Goal: Task Accomplishment & Management: Manage account settings

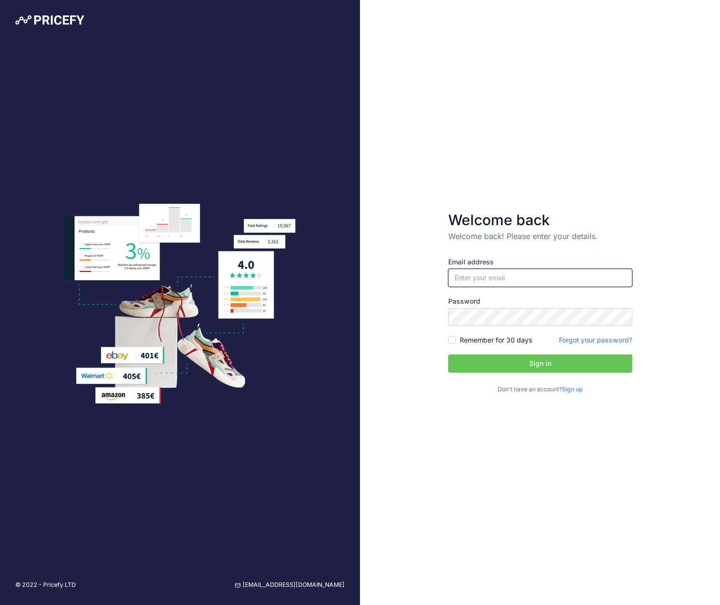
click at [526, 280] on input "email" at bounding box center [540, 278] width 184 height 18
type input "[PERSON_NAME][EMAIL_ADDRESS][DOMAIN_NAME]"
click at [448, 355] on button "Sign in" at bounding box center [540, 364] width 184 height 18
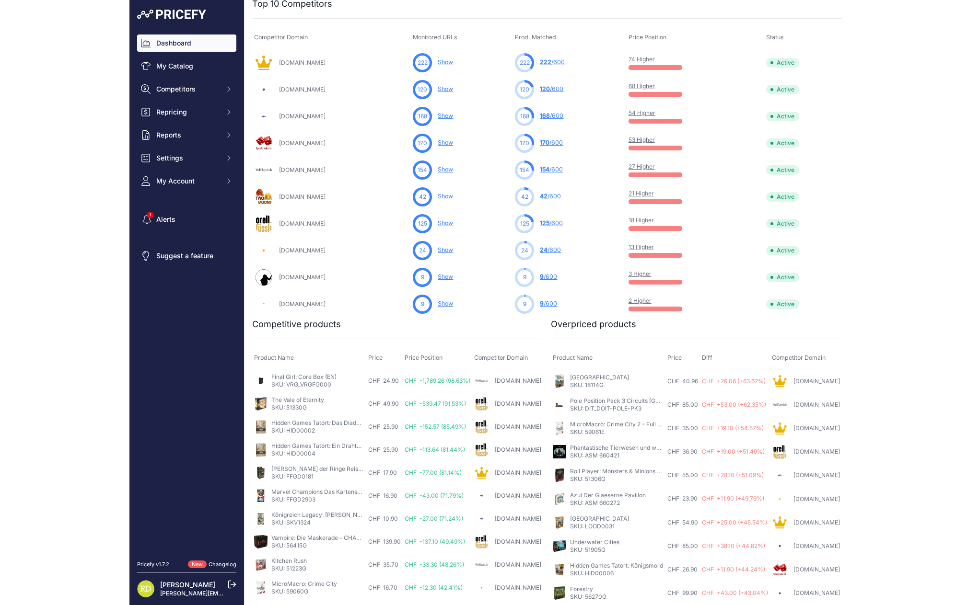
scroll to position [351, 0]
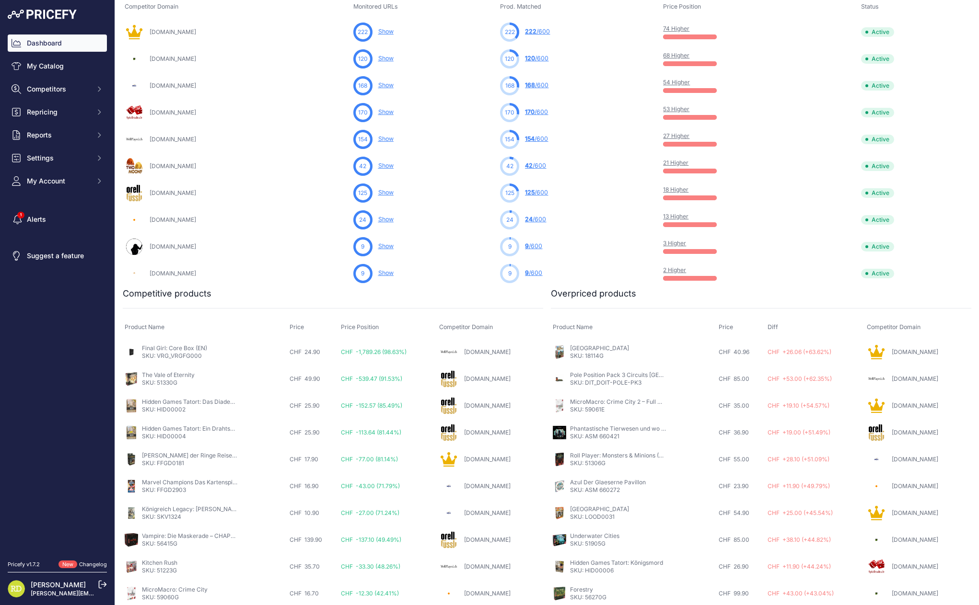
click at [176, 347] on link "Final Girl: Core Box (EN)" at bounding box center [174, 348] width 65 height 7
drag, startPoint x: 359, startPoint y: 351, endPoint x: 412, endPoint y: 350, distance: 53.2
click at [412, 350] on td "CHF -1,789.26 (98.63%)" at bounding box center [388, 352] width 98 height 27
click at [399, 354] on span "CHF -1,789.26 (98.63%)" at bounding box center [374, 351] width 66 height 7
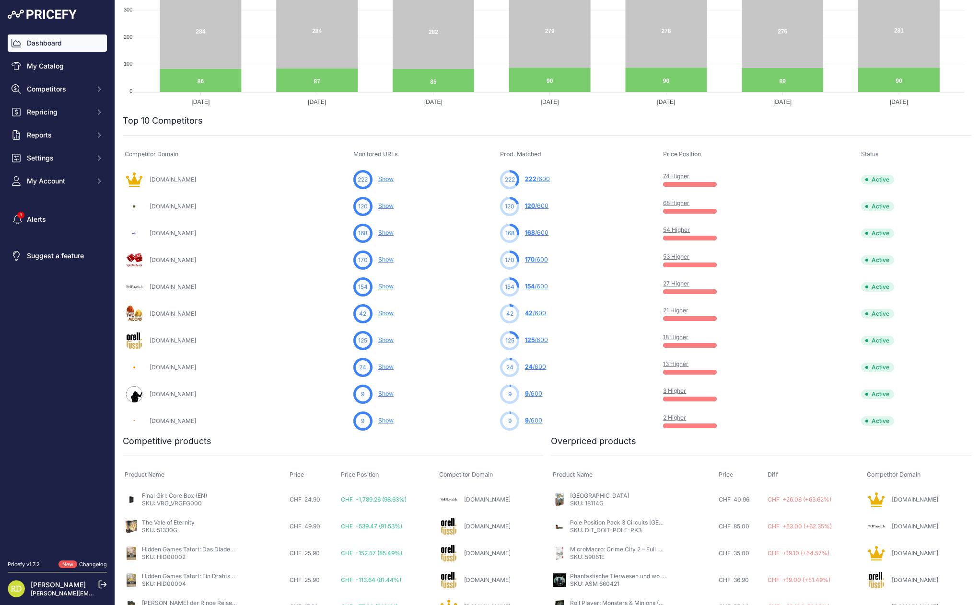
scroll to position [0, 0]
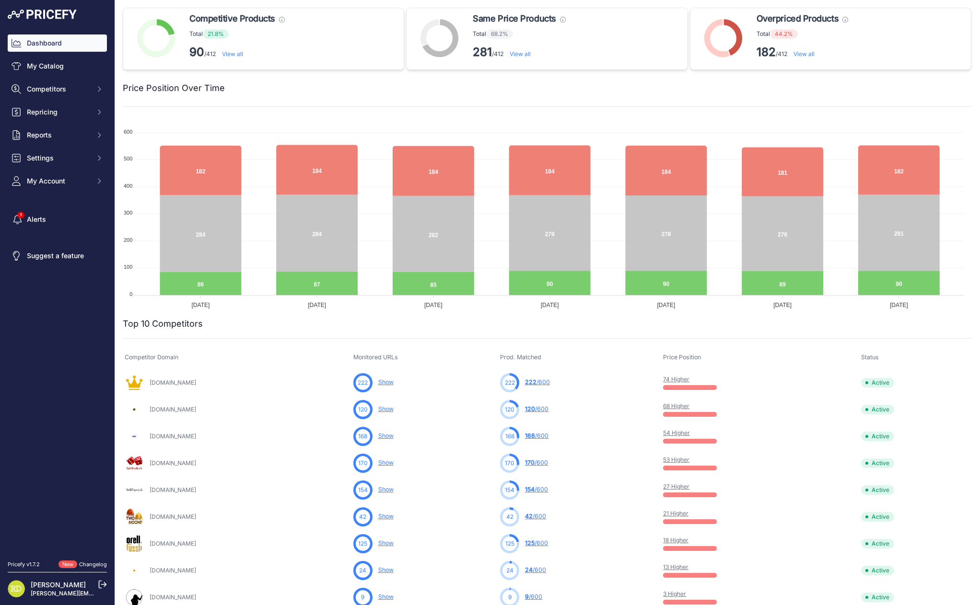
click at [678, 378] on link "74 Higher" at bounding box center [676, 379] width 26 height 7
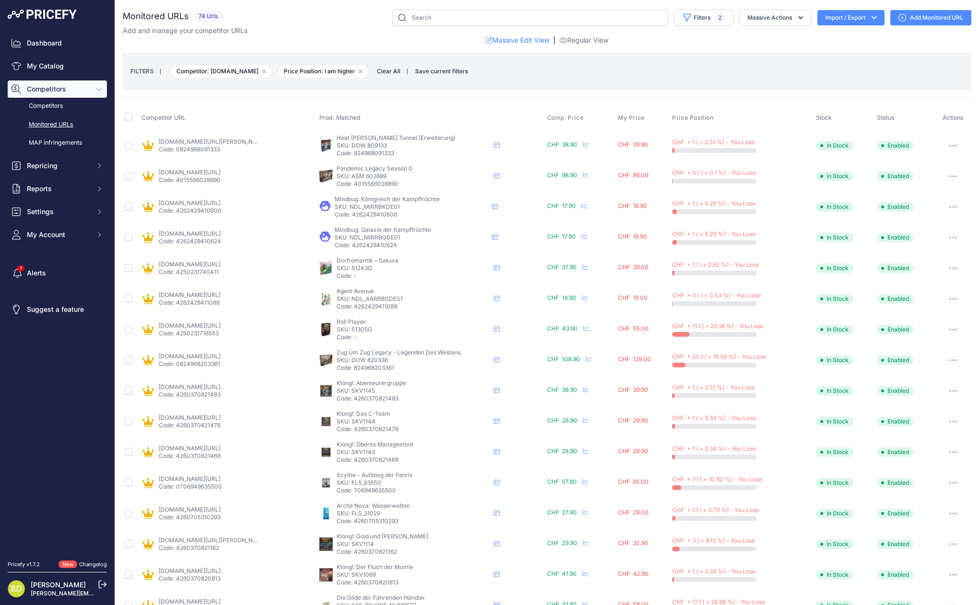
click at [949, 359] on icon "button" at bounding box center [953, 360] width 8 height 2
click at [802, 368] on td "CHF + 20.1 ( + 15.58 %) - You Lose" at bounding box center [742, 360] width 144 height 31
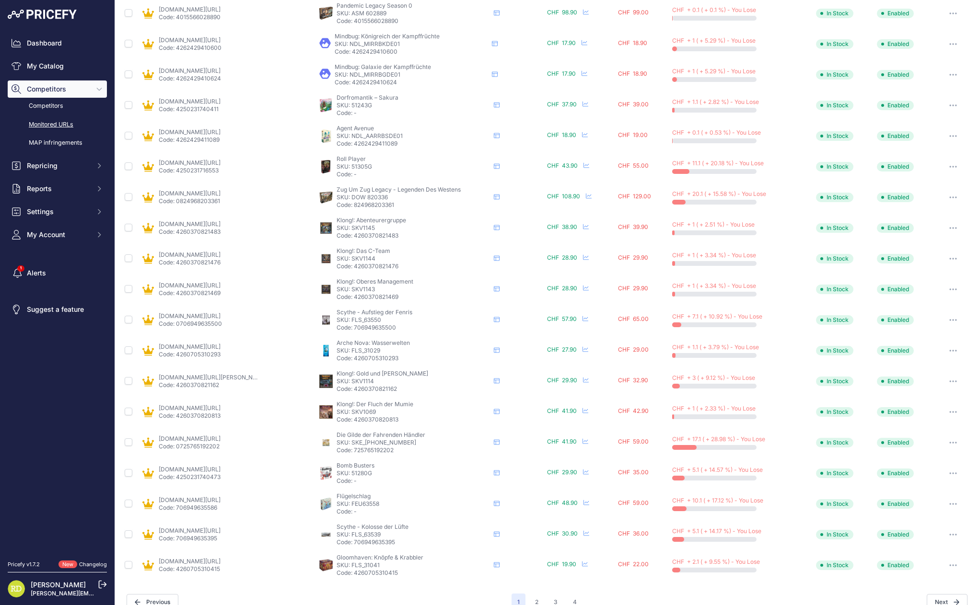
scroll to position [128, 0]
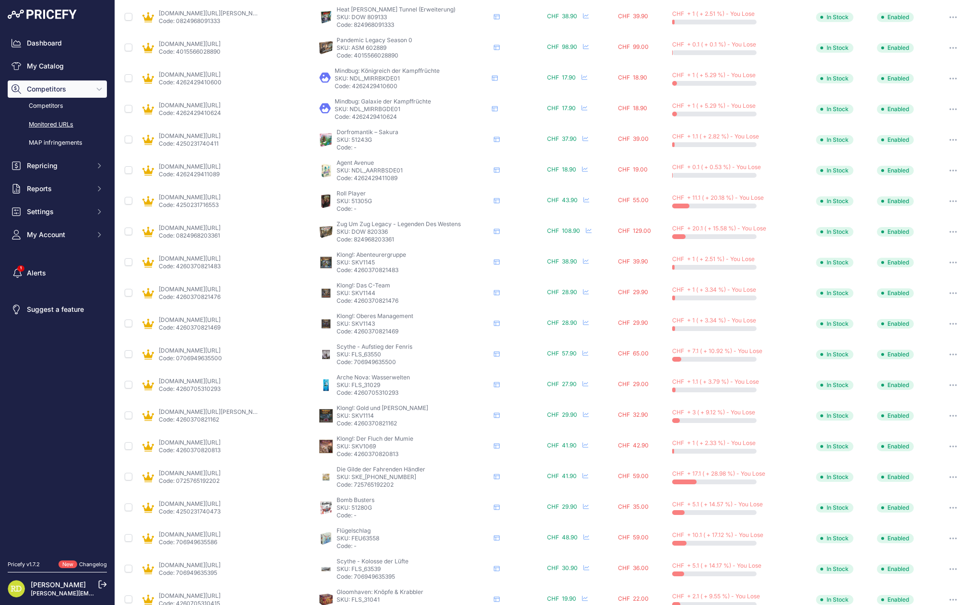
click at [949, 507] on icon "button" at bounding box center [953, 508] width 8 height 2
click at [945, 478] on button "button" at bounding box center [952, 477] width 19 height 13
click at [949, 231] on icon "button" at bounding box center [953, 232] width 8 height 2
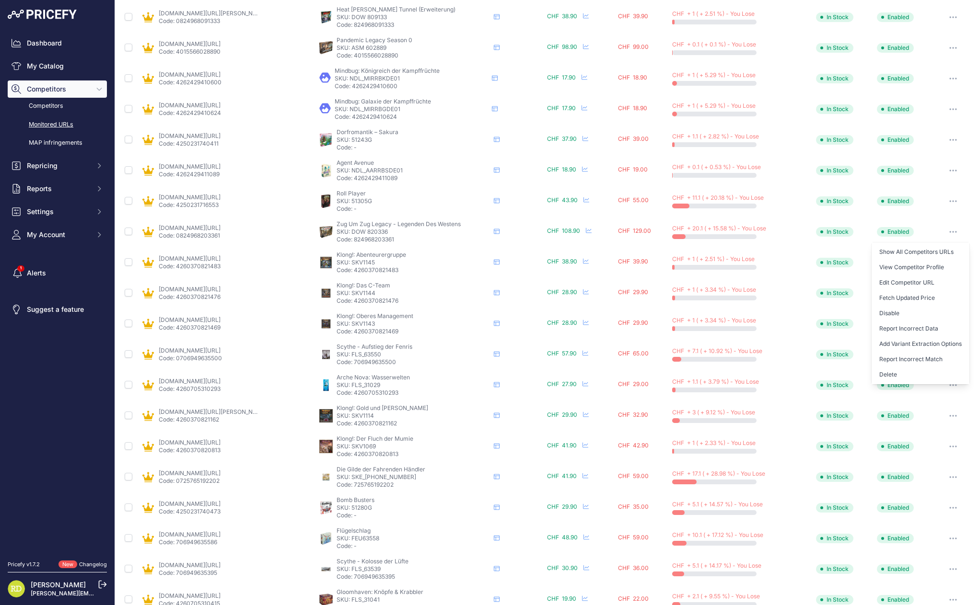
click at [448, 247] on td "Klong!: Abenteurergruppe Klong!: Abenteurergruppe Klong!: Abenteurergruppe" at bounding box center [431, 262] width 228 height 31
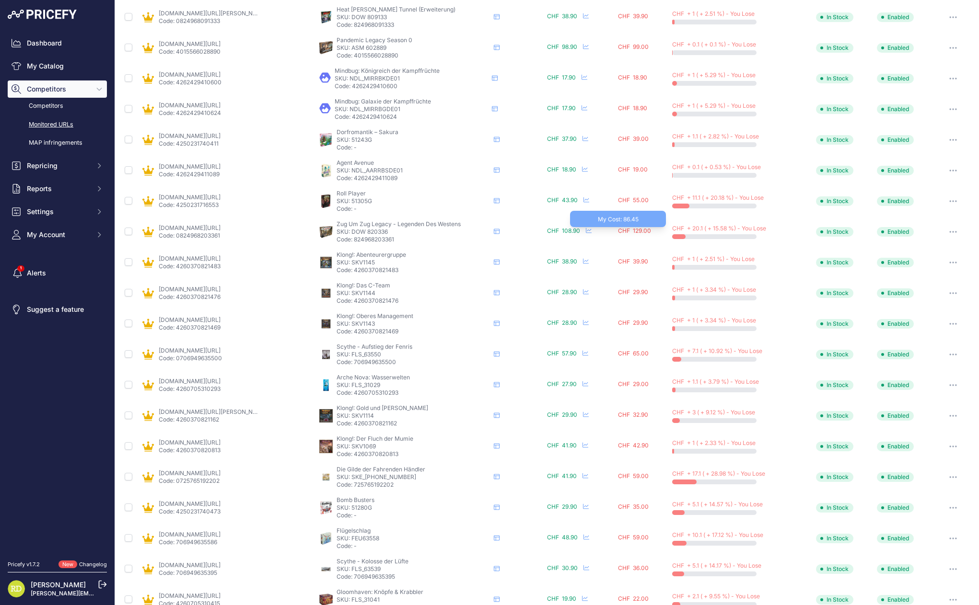
click at [626, 229] on span "CHF 129.00" at bounding box center [634, 230] width 33 height 7
drag, startPoint x: 630, startPoint y: 230, endPoint x: 614, endPoint y: 244, distance: 21.7
click at [616, 244] on td "CHF 129.00 My Cost: 86.45" at bounding box center [643, 232] width 54 height 31
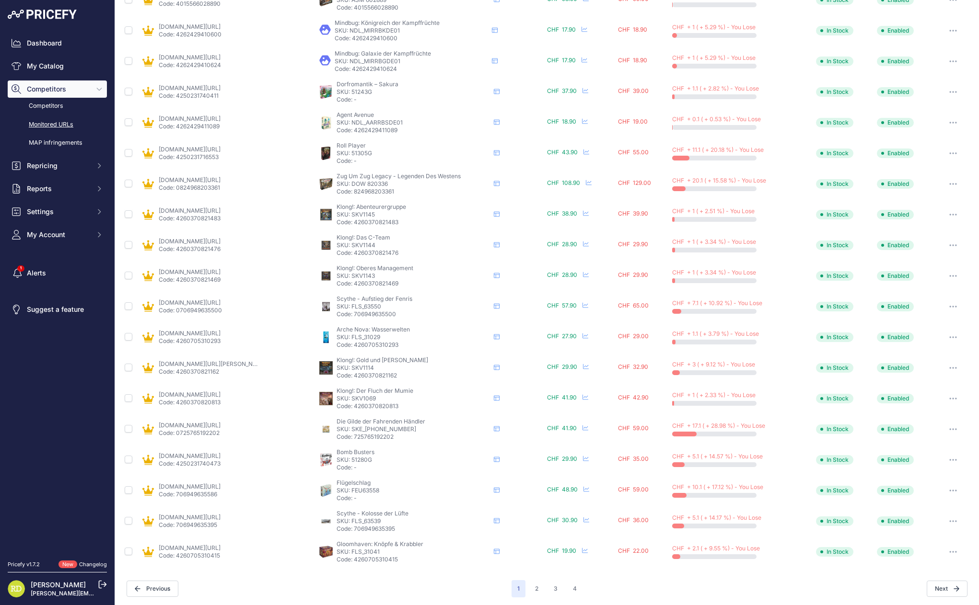
scroll to position [0, 0]
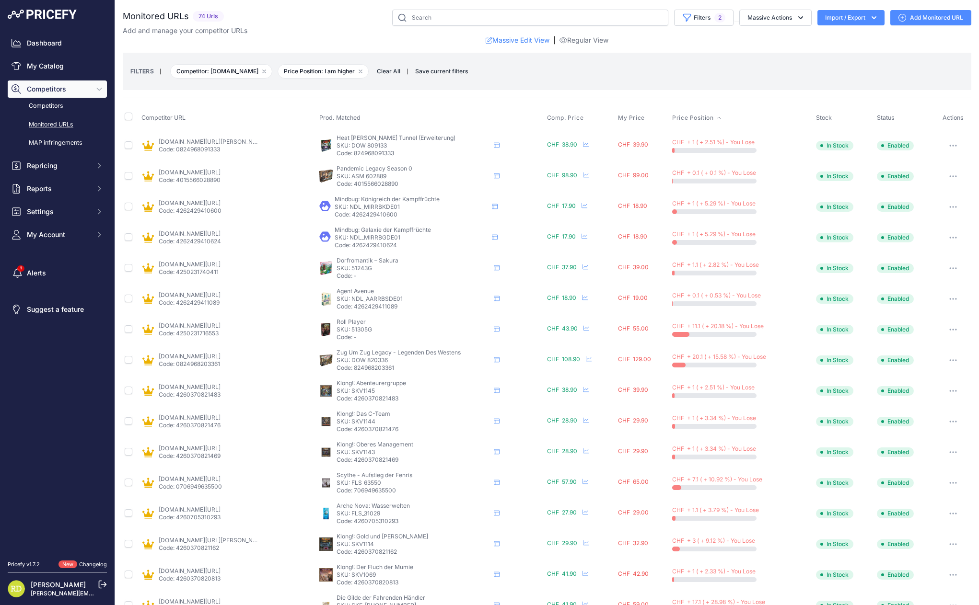
click at [697, 116] on span "Price Position" at bounding box center [692, 118] width 41 height 8
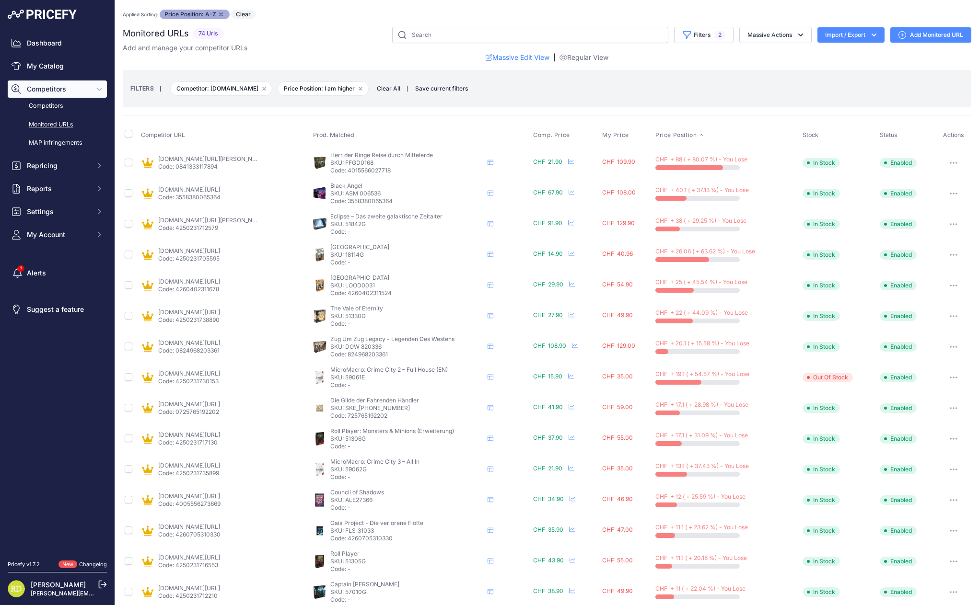
click at [950, 164] on button "button" at bounding box center [953, 162] width 19 height 13
click at [913, 213] on link "Edit Competitor URL" at bounding box center [920, 213] width 98 height 15
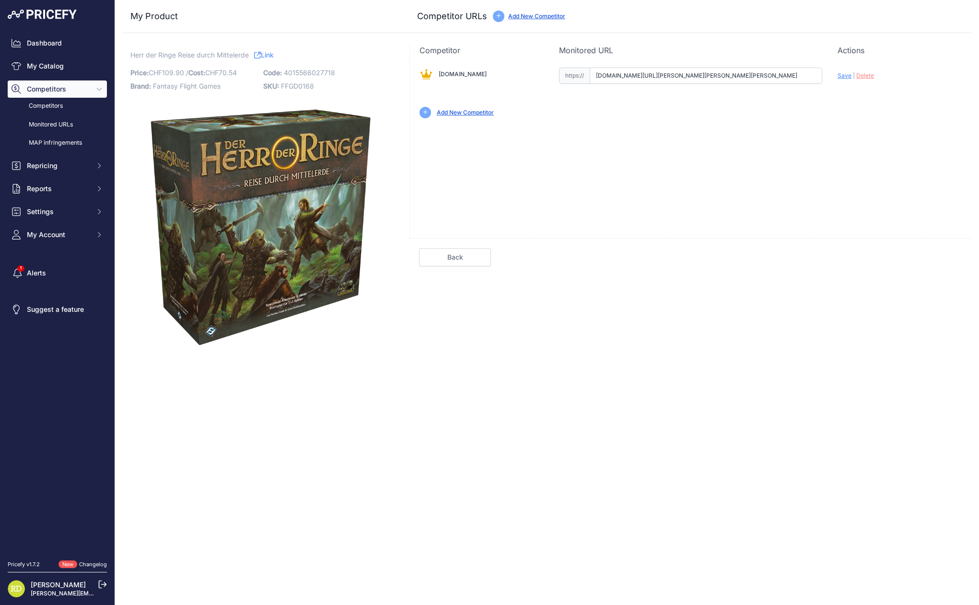
click at [620, 73] on input "www.spielezar.ch/brettspiele/der-herr-der-ringe-reise-durch-mittelerde-erweiter…" at bounding box center [706, 76] width 233 height 16
paste input "https://www.spielezar.ch/brettspiele/der-herr-der-ringe-reise-durch-mittelerde"
click at [843, 76] on span "Save" at bounding box center [844, 75] width 14 height 7
type input "https://www.spielezar.ch/brettspiele/der-herr-der-ringe-reise-durch-mittelerde?…"
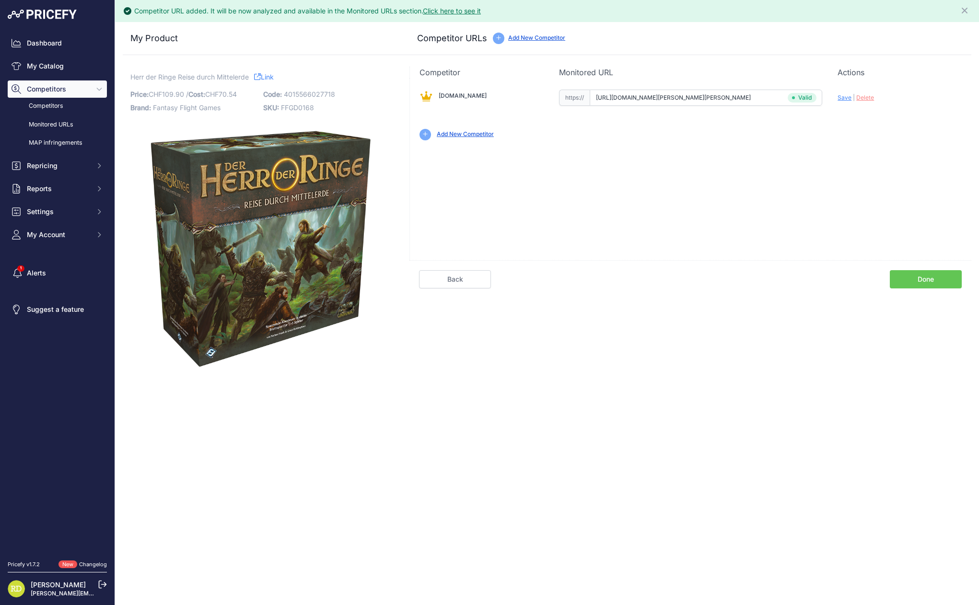
click at [913, 280] on link "Done" at bounding box center [926, 279] width 72 height 18
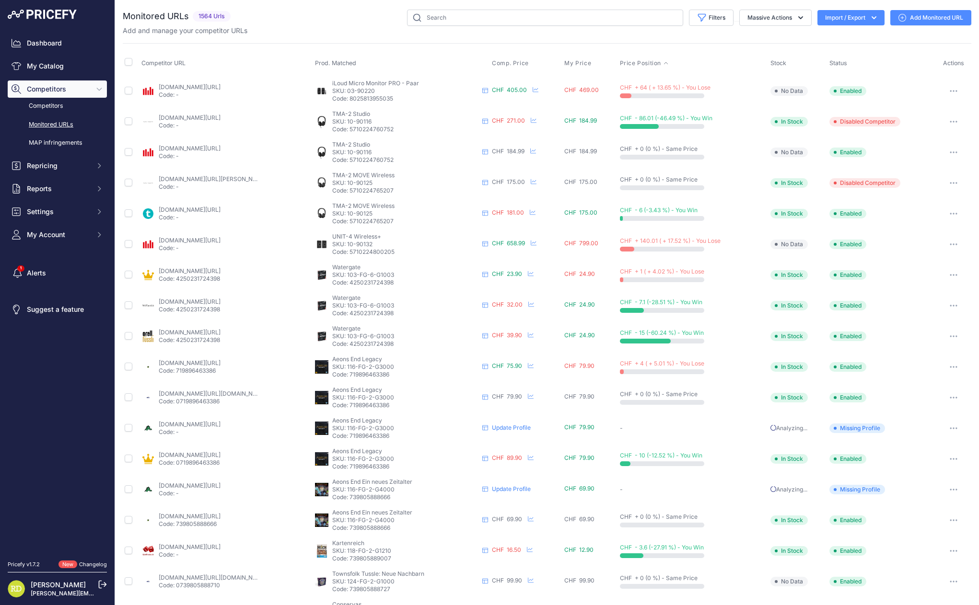
click at [644, 62] on span "Price Position" at bounding box center [640, 63] width 41 height 8
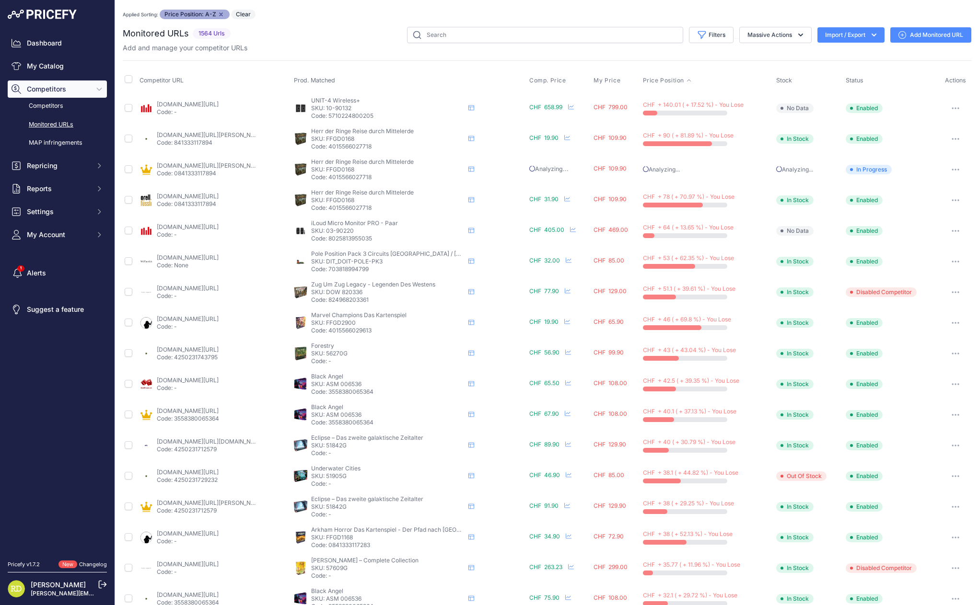
click at [949, 136] on button "button" at bounding box center [955, 138] width 19 height 13
click at [694, 176] on td "Analyzing..." at bounding box center [708, 169] width 134 height 31
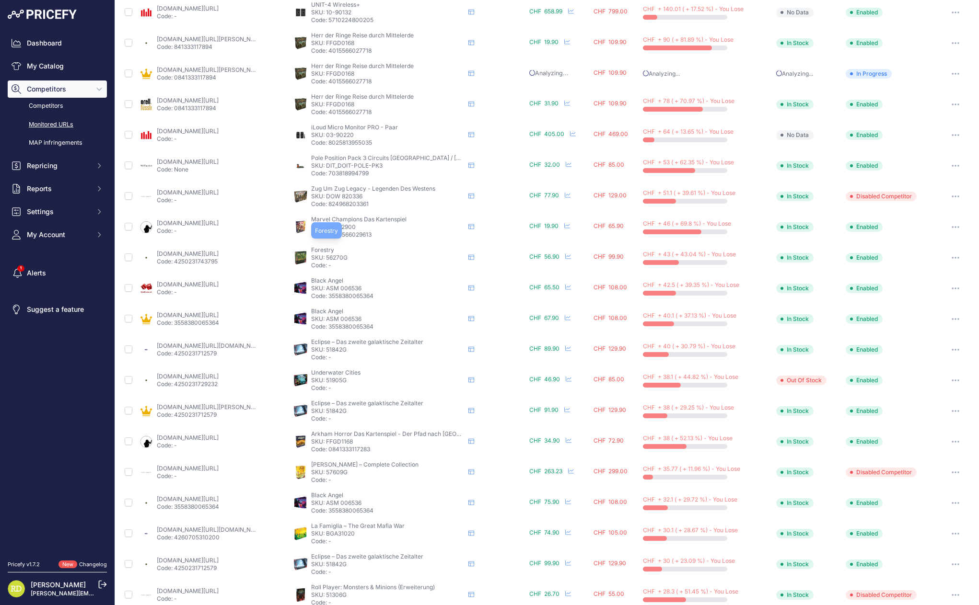
click at [318, 248] on span "Forestry" at bounding box center [322, 249] width 23 height 7
copy span "Forestry"
click at [357, 255] on p "SKU: 56270G" at bounding box center [387, 258] width 153 height 8
click at [386, 264] on p "Code: -" at bounding box center [387, 266] width 153 height 8
